Goal: Task Accomplishment & Management: Complete application form

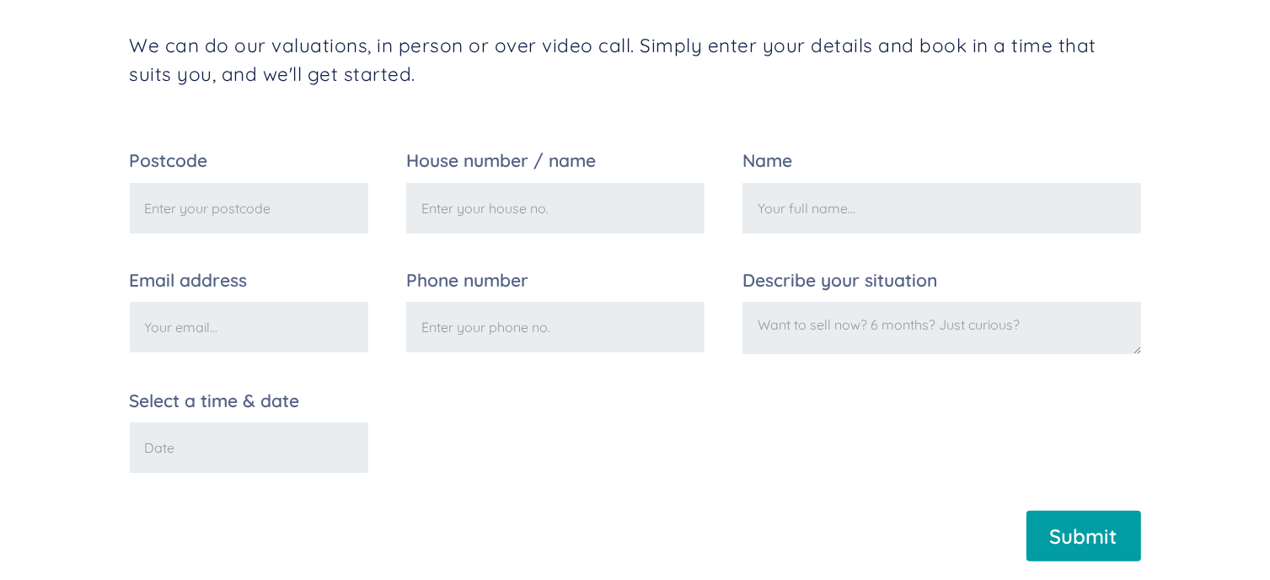
scroll to position [337, 0]
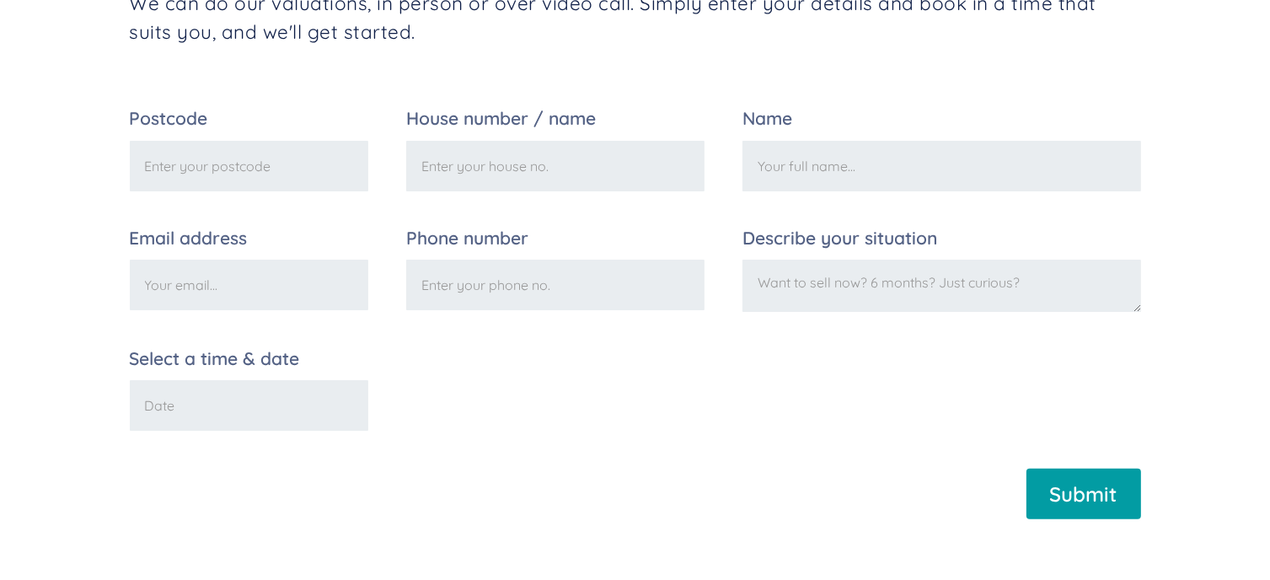
click at [260, 164] on input "Postcode" at bounding box center [249, 166] width 238 height 51
type input "HA5 4RP"
type input "Yogesh Parashara"
type input "yogiparashara@gmail.com"
type input "07715202716"
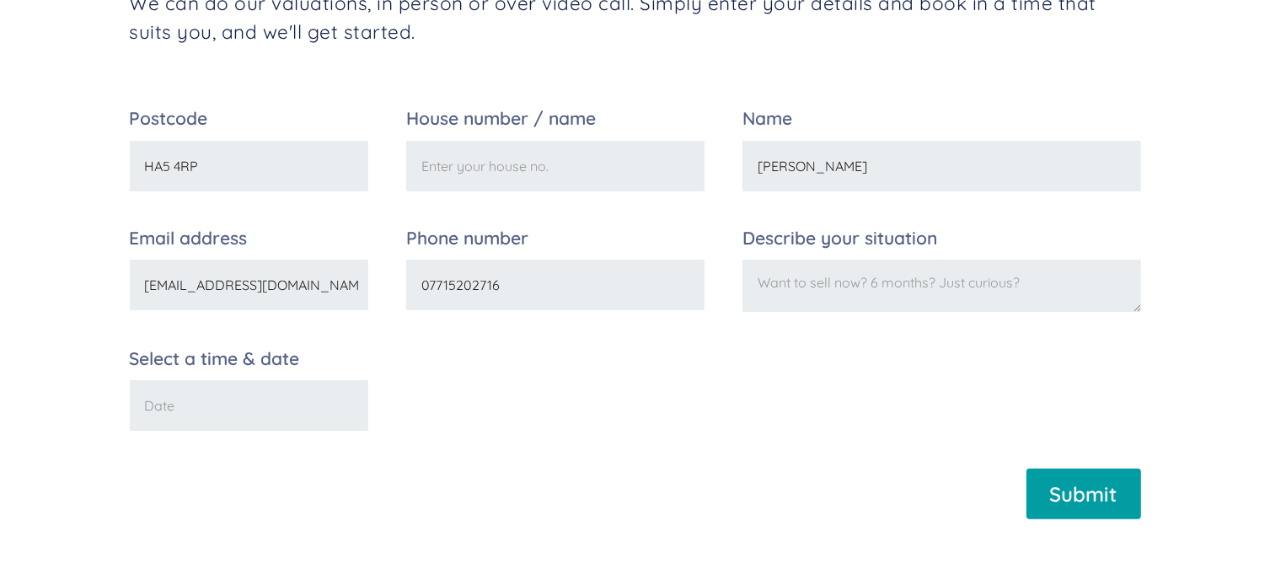
click at [559, 158] on input "House number / name" at bounding box center [555, 166] width 298 height 51
type input "20"
click at [1015, 288] on textarea "Describe your situation" at bounding box center [941, 286] width 398 height 52
type textarea "Divorce Valuation, you were recommended by Amicable"
click at [255, 404] on input "Select a time & date" at bounding box center [249, 405] width 238 height 51
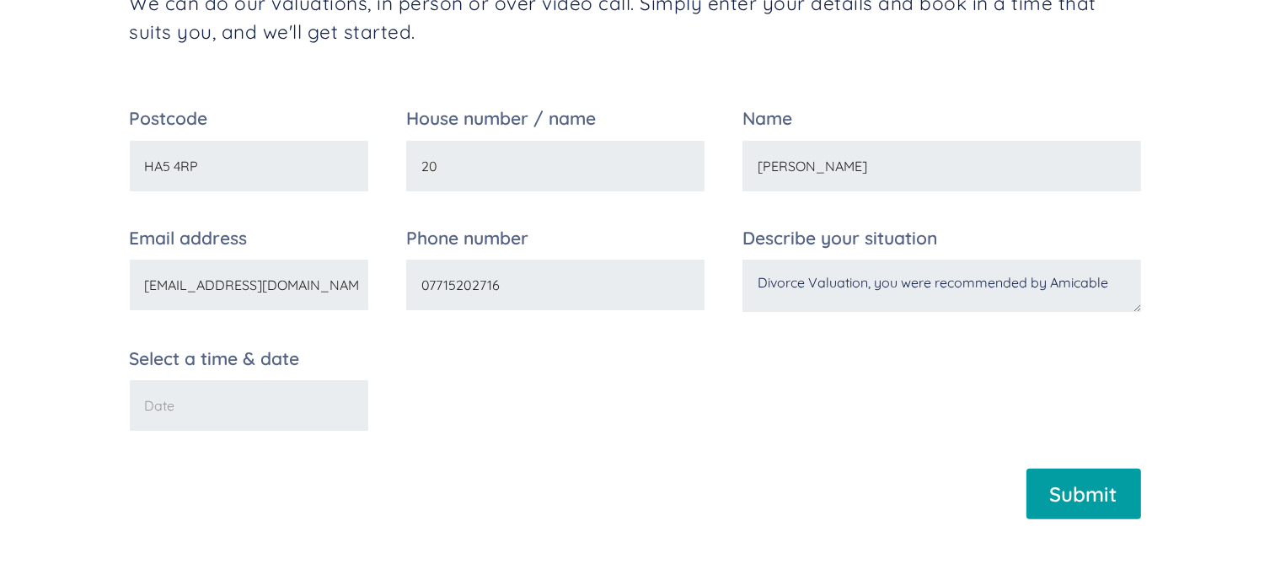
click at [261, 404] on input "Select a time & date" at bounding box center [249, 405] width 238 height 51
type input "20th October 5pm"
click at [1079, 497] on input "Submit" at bounding box center [1083, 493] width 115 height 51
type input "Please wait..."
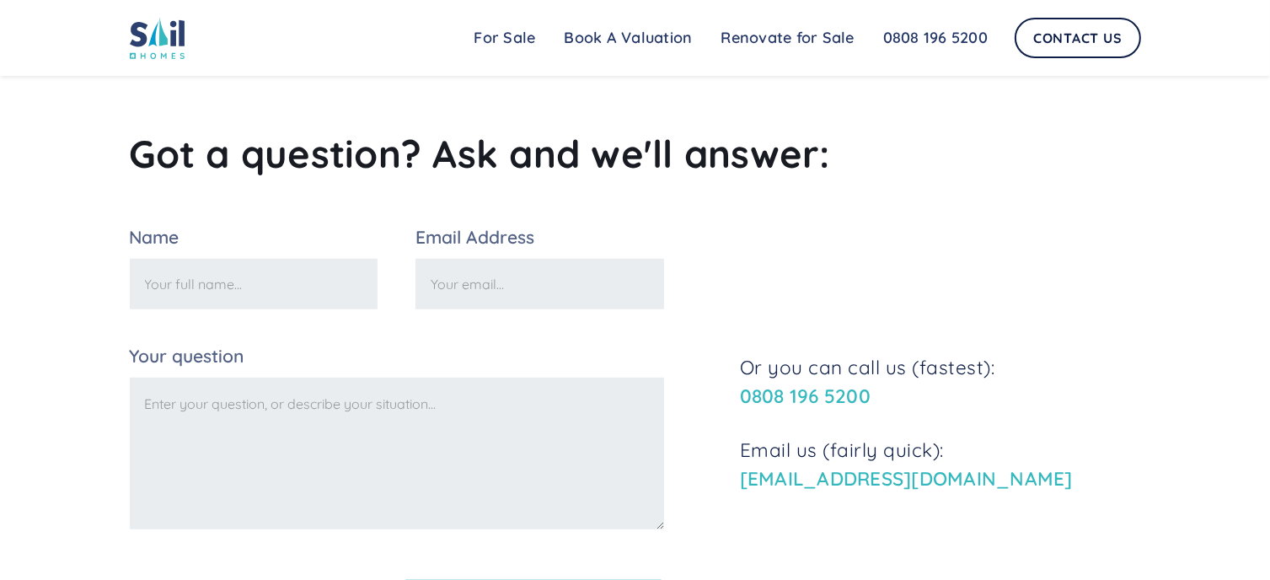
scroll to position [758, 0]
